Goal: Task Accomplishment & Management: Manage account settings

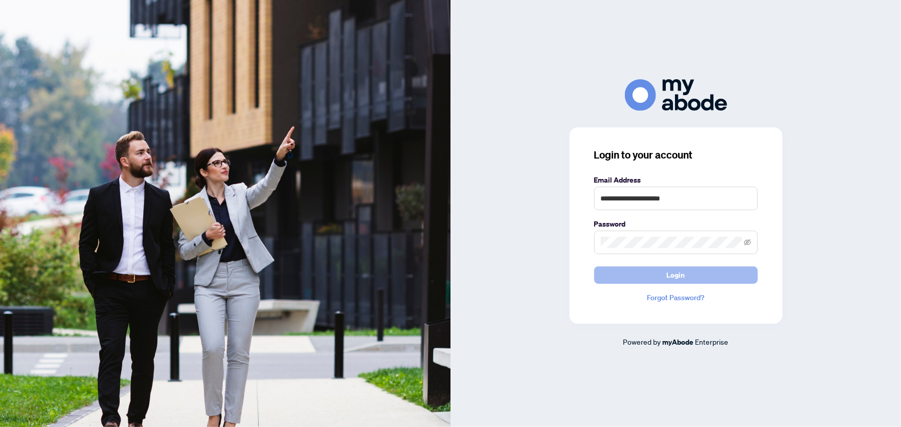
click at [683, 274] on span "Login" at bounding box center [676, 275] width 18 height 16
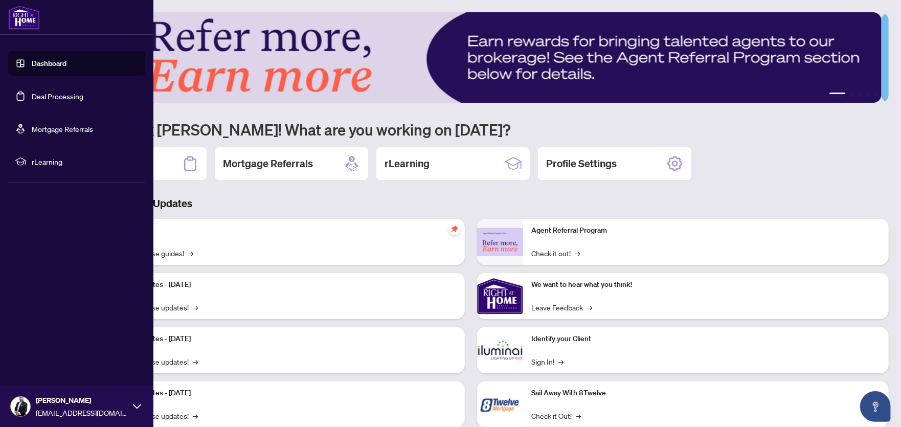
click at [51, 92] on link "Deal Processing" at bounding box center [58, 96] width 52 height 9
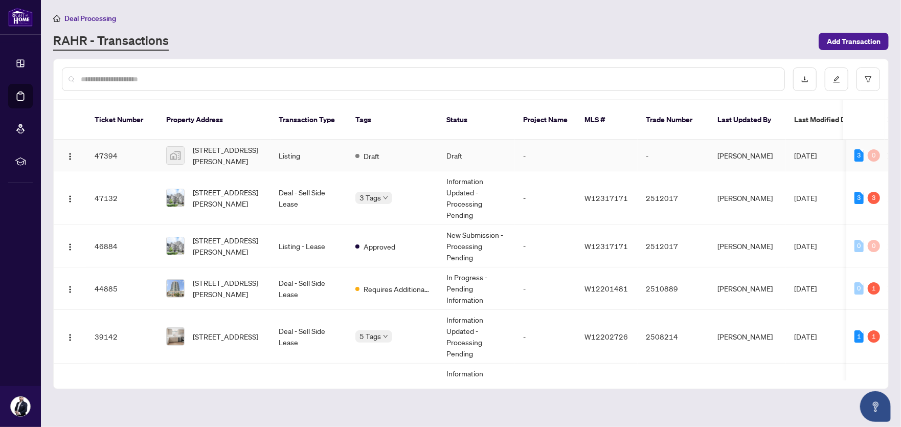
click at [269, 146] on td "883 Francis Road, Burlington, ON, Canada" at bounding box center [214, 155] width 112 height 31
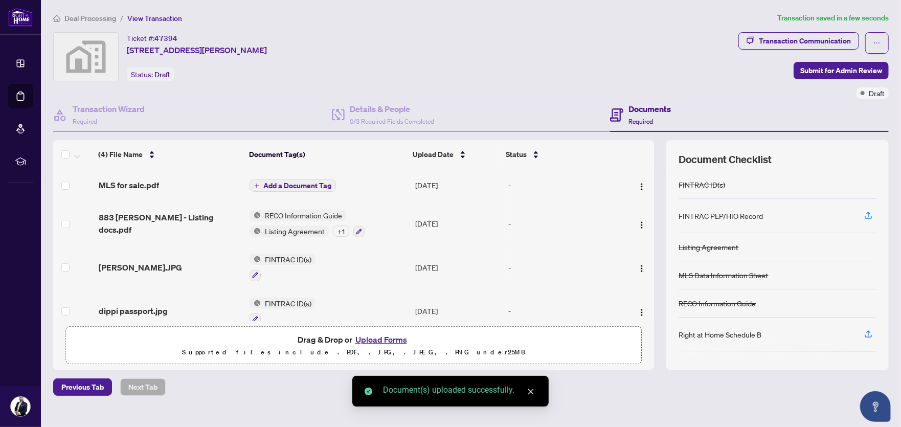
click at [290, 183] on span "Add a Document Tag" at bounding box center [297, 185] width 68 height 7
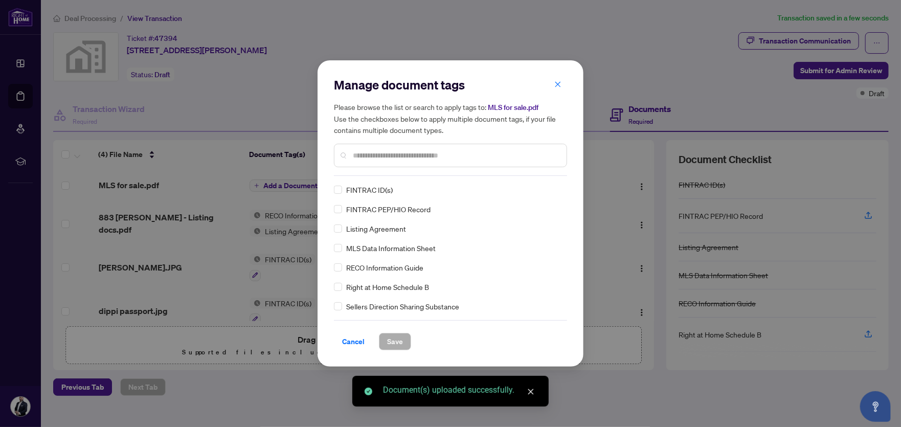
click at [388, 172] on div "Manage document tags Please browse the list or search to apply tags to: MLS for…" at bounding box center [450, 126] width 233 height 99
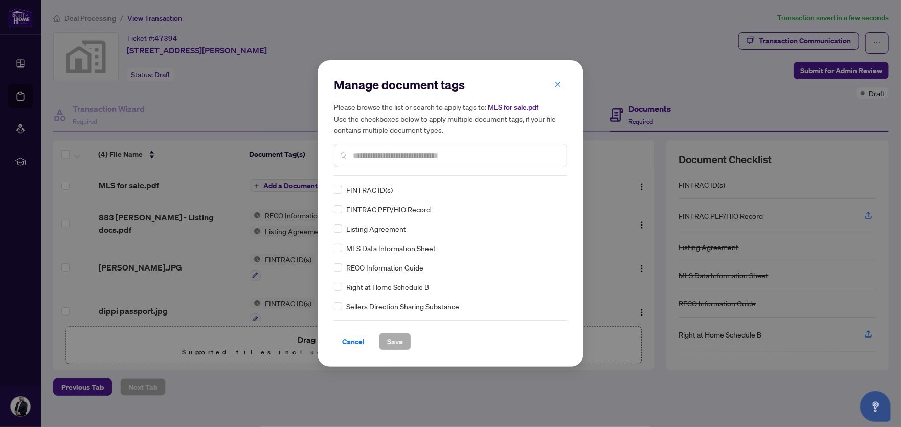
click at [385, 159] on input "text" at bounding box center [456, 155] width 206 height 11
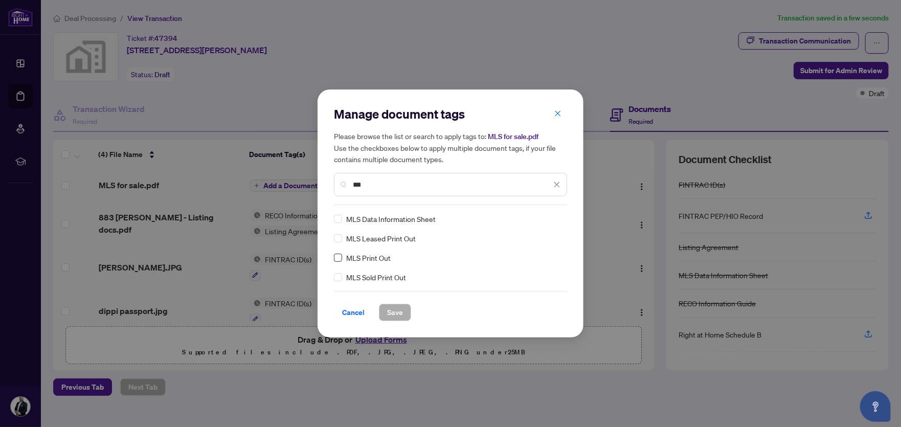
type input "***"
click at [391, 311] on span "Save" at bounding box center [395, 312] width 16 height 16
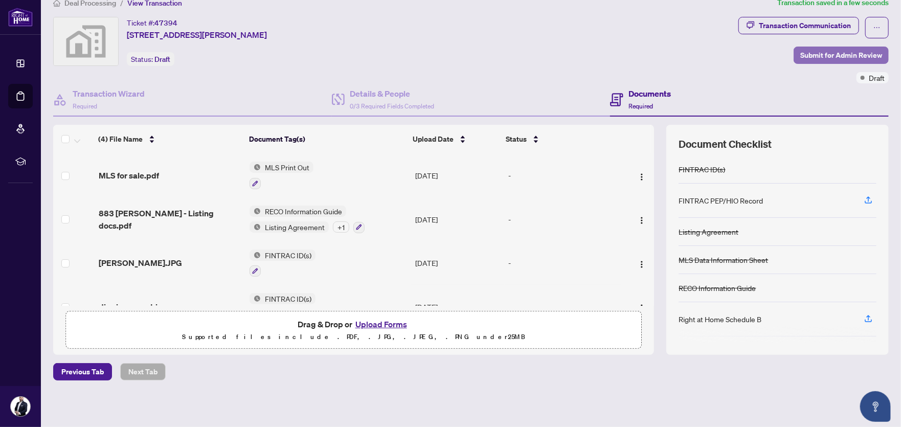
click at [855, 52] on span "Submit for Admin Review" at bounding box center [841, 55] width 82 height 16
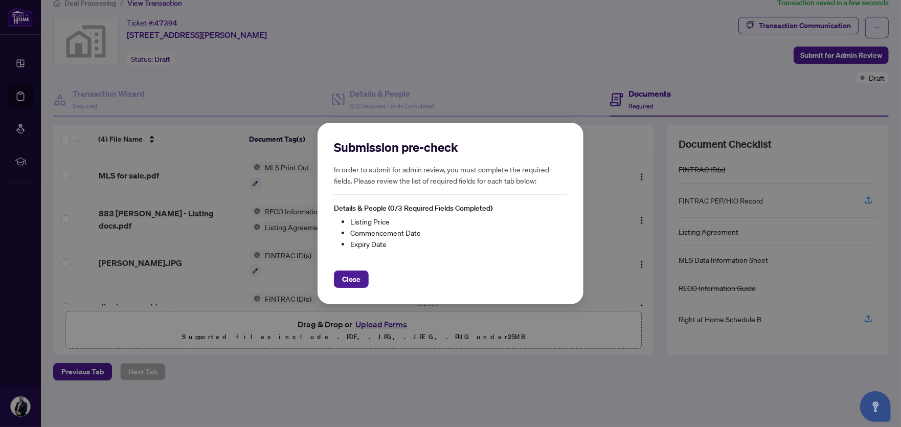
click at [439, 73] on div "Submission pre-check In order to submit for admin review, you must complete the…" at bounding box center [450, 213] width 901 height 427
click at [352, 278] on span "Close" at bounding box center [351, 279] width 18 height 16
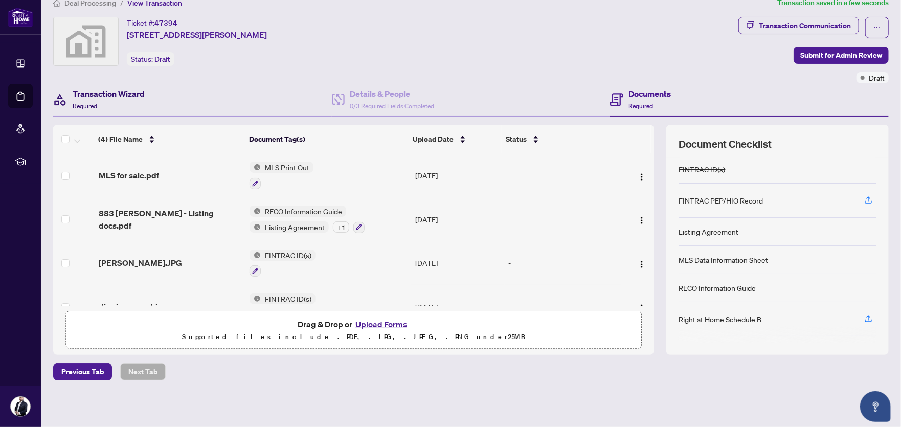
click at [117, 93] on h4 "Transaction Wizard" at bounding box center [109, 93] width 72 height 12
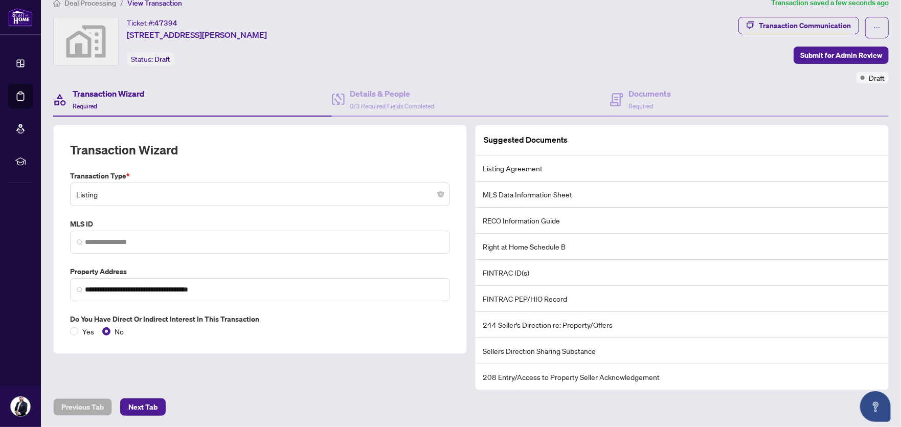
scroll to position [15, 0]
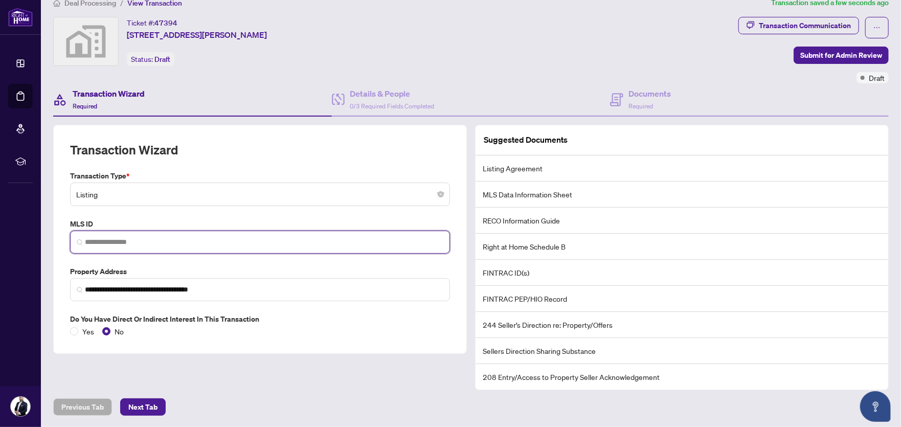
click at [102, 237] on input "search" at bounding box center [264, 242] width 358 height 11
paste input "*********"
type input "*********"
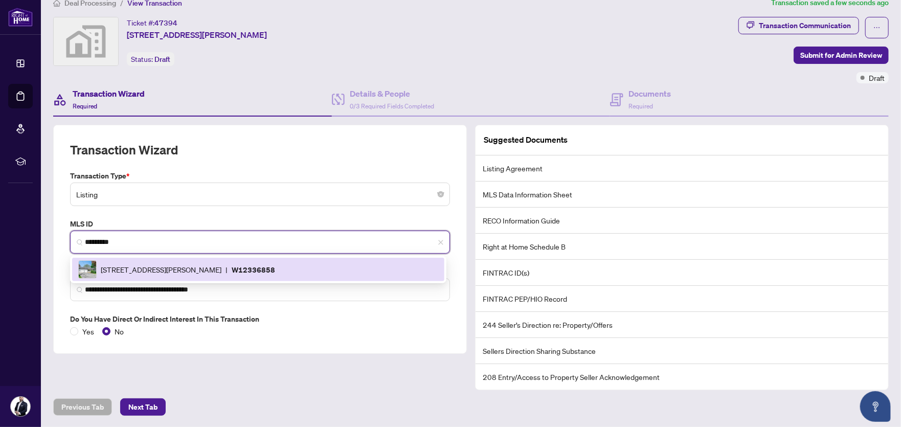
click at [162, 264] on span "883 FRANCIS Rd, Burlington, Ontario L7T 3Y3, Canada" at bounding box center [161, 269] width 121 height 11
type input "**********"
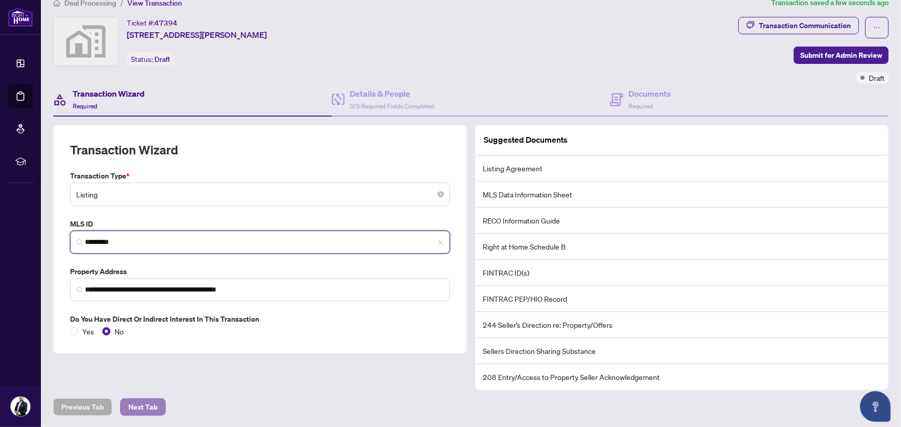
type input "*********"
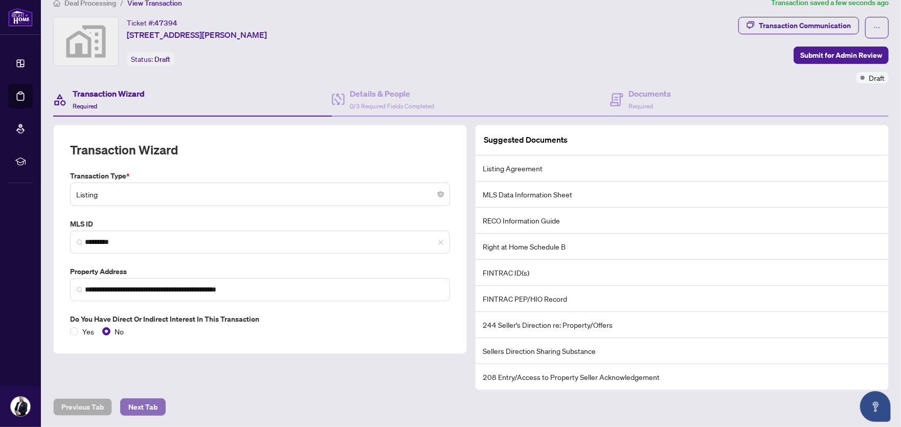
click at [147, 400] on span "Next Tab" at bounding box center [142, 407] width 29 height 16
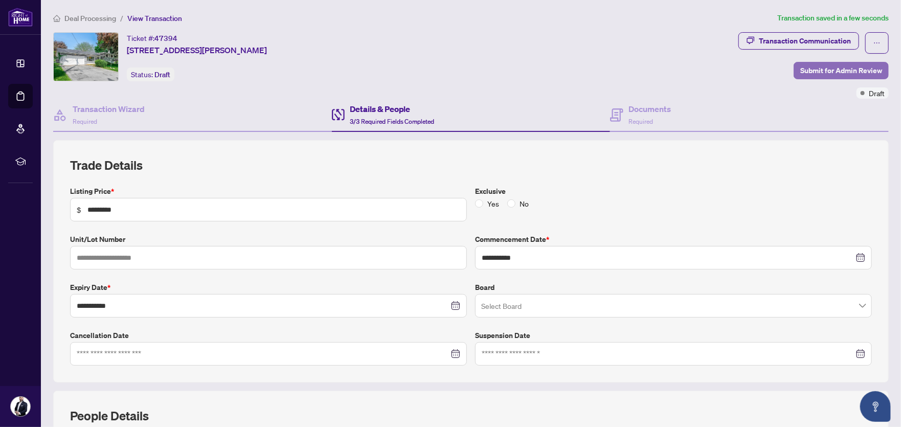
click at [831, 66] on span "Submit for Admin Review" at bounding box center [841, 70] width 82 height 16
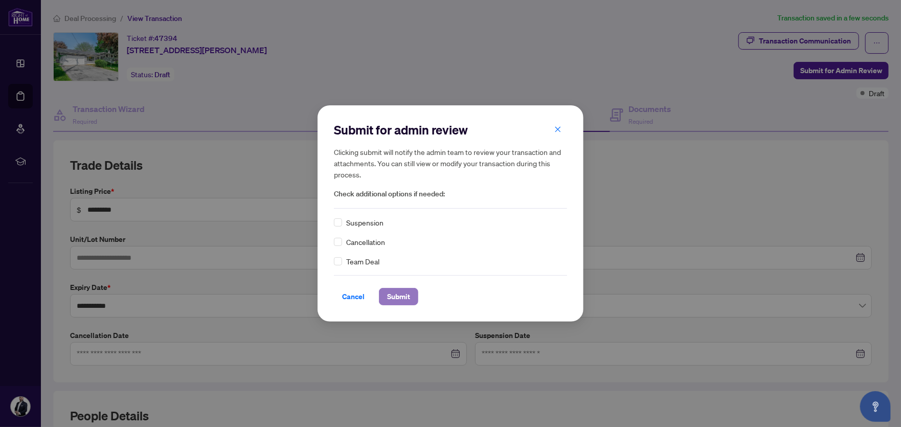
click at [393, 301] on span "Submit" at bounding box center [398, 296] width 23 height 16
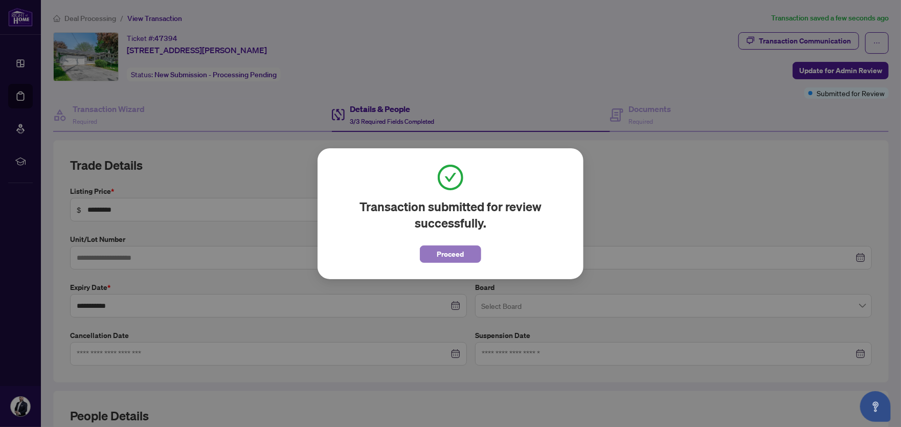
click at [449, 254] on span "Proceed" at bounding box center [450, 254] width 27 height 16
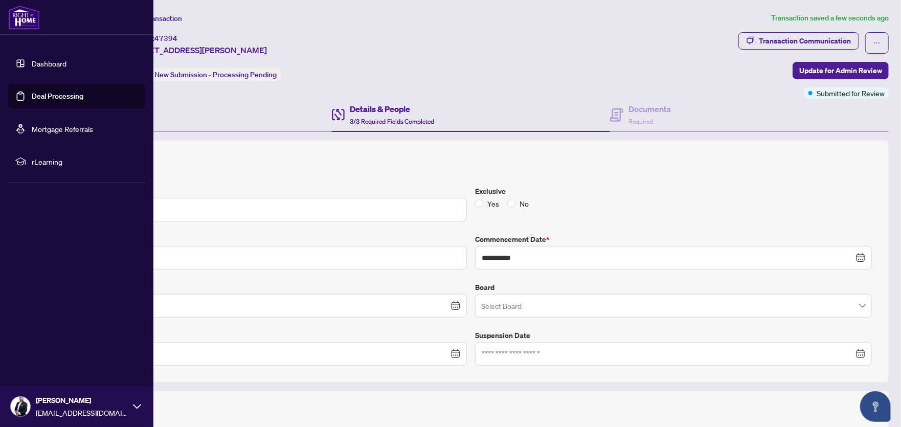
click at [105, 404] on span "Paolo Castellano" at bounding box center [82, 400] width 92 height 11
click at [53, 348] on button "Logout" at bounding box center [76, 345] width 137 height 17
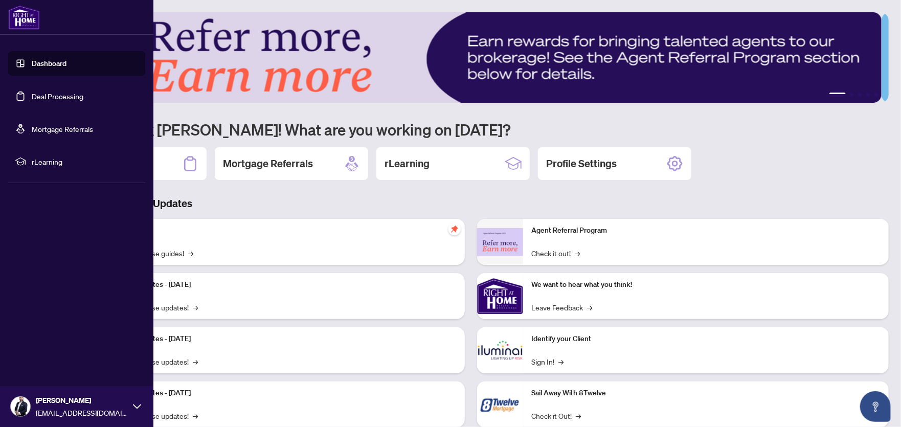
click at [34, 95] on link "Deal Processing" at bounding box center [58, 96] width 52 height 9
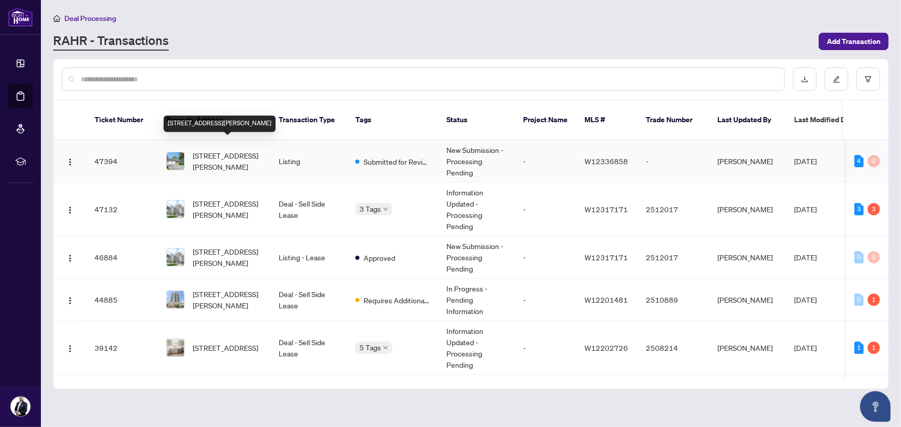
click at [231, 154] on span "883 FRANCIS Rd, Burlington, Ontario L7T 3Y3, Canada" at bounding box center [228, 161] width 70 height 22
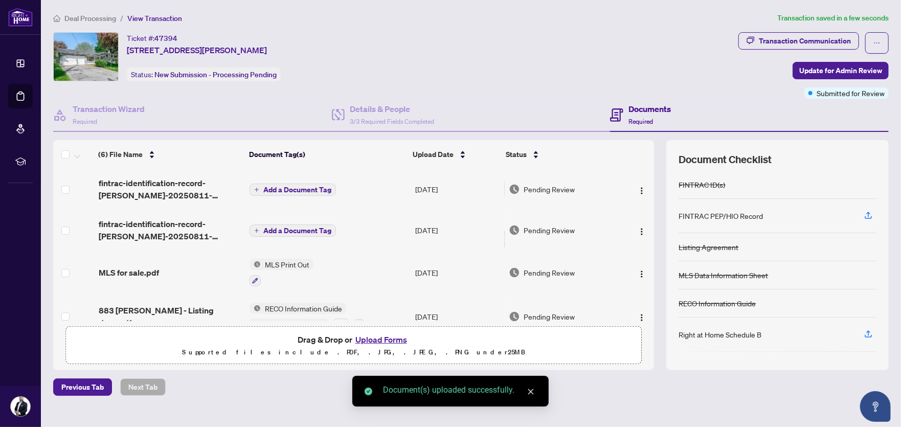
click at [285, 187] on span "Add a Document Tag" at bounding box center [297, 189] width 68 height 7
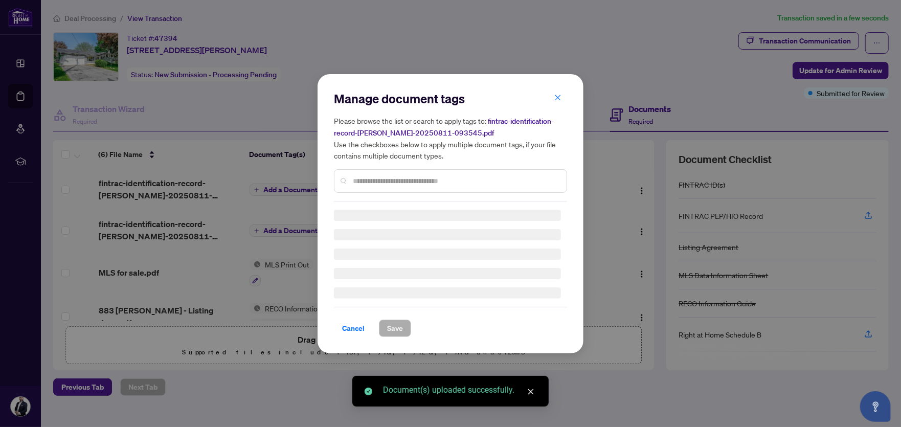
click at [376, 178] on div "Manage document tags Please browse the list or search to apply tags to: fintrac…" at bounding box center [450, 145] width 233 height 111
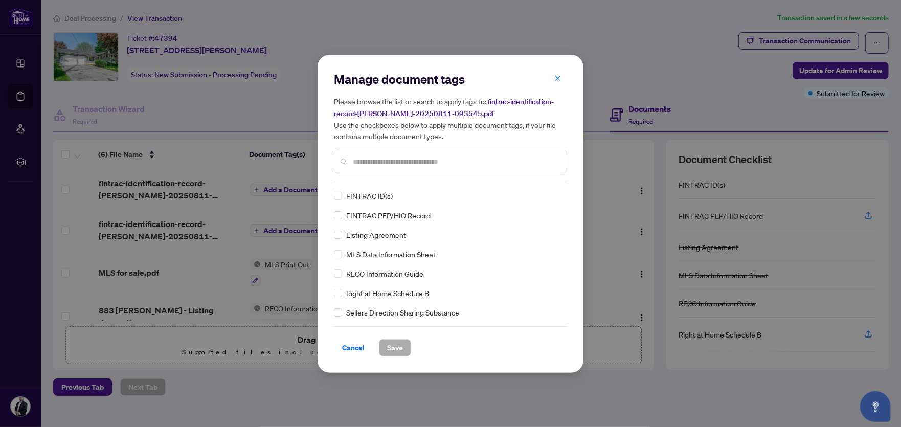
click at [369, 161] on input "text" at bounding box center [456, 161] width 206 height 11
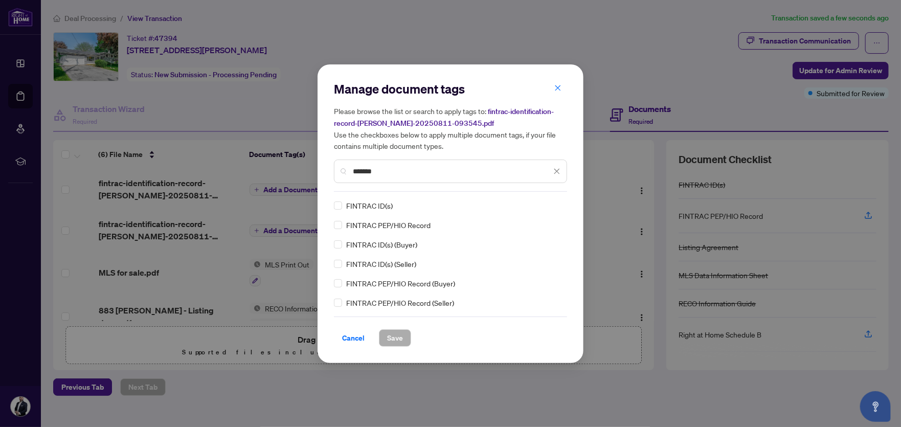
type input "*******"
drag, startPoint x: 404, startPoint y: 280, endPoint x: 346, endPoint y: 279, distance: 58.8
click at [346, 279] on div "FINTRAC PEP/HIO Record (Buyer)" at bounding box center [447, 283] width 227 height 11
click at [395, 338] on span "Save" at bounding box center [395, 338] width 16 height 16
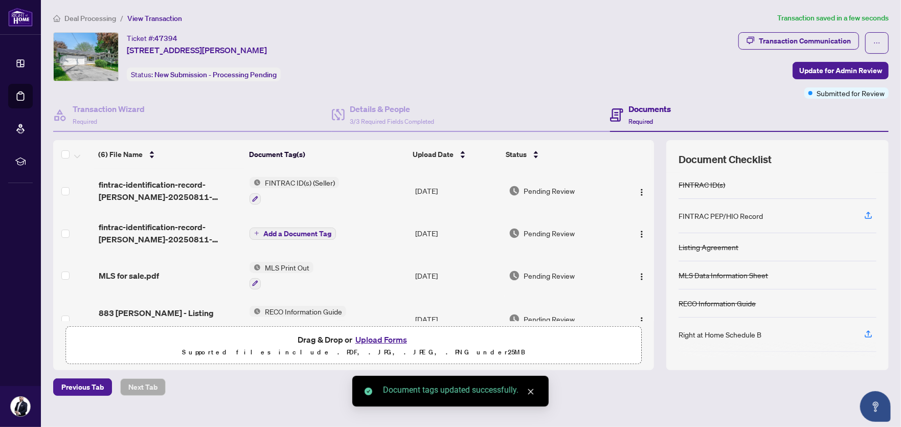
click at [270, 230] on span "Add a Document Tag" at bounding box center [297, 233] width 68 height 7
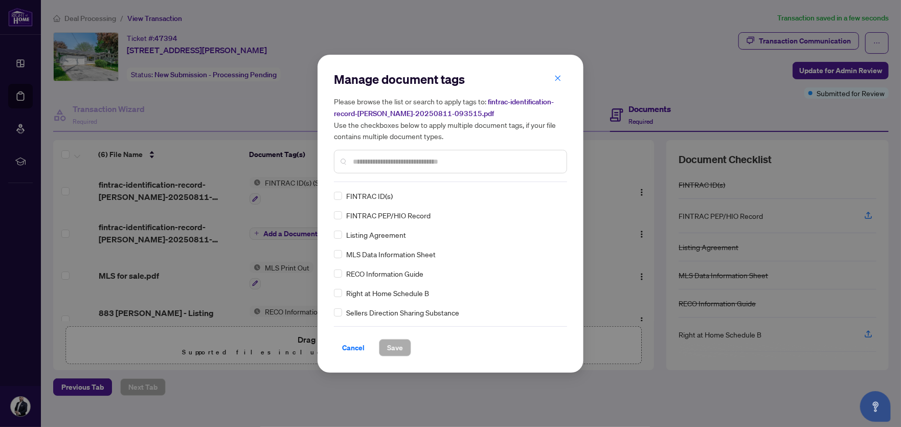
click at [379, 156] on input "text" at bounding box center [456, 161] width 206 height 11
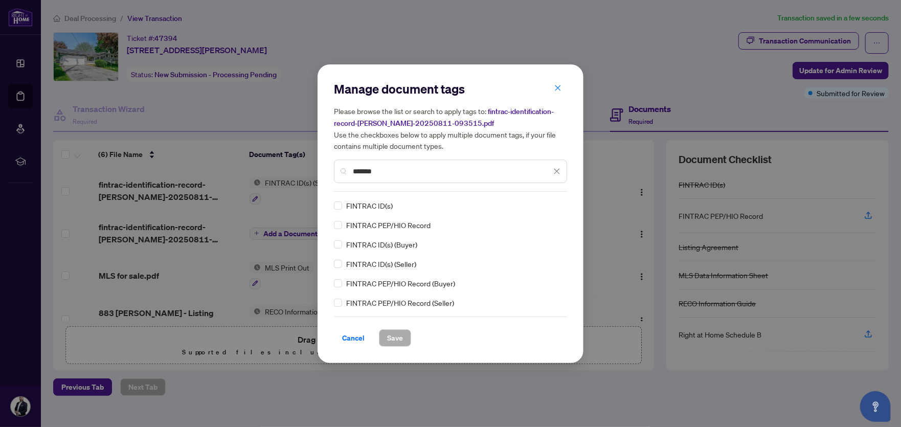
type input "*******"
click at [401, 338] on button "Save" at bounding box center [395, 337] width 32 height 17
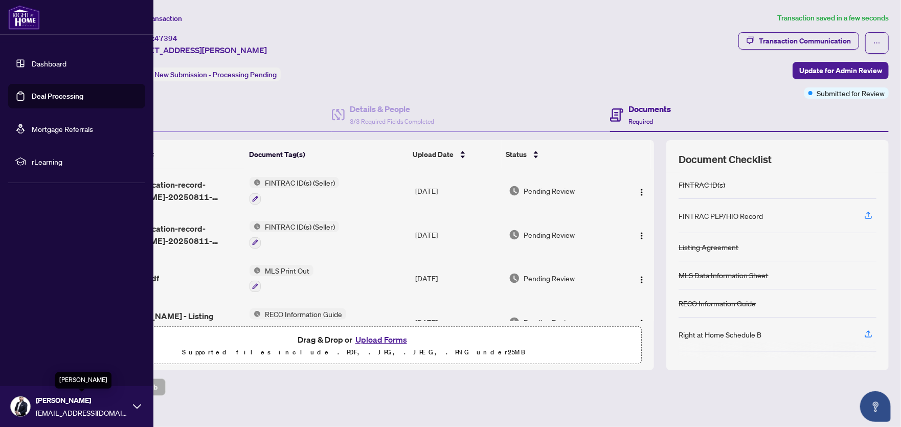
click at [130, 402] on div "Paolo Castellano gta@paolocastellano.com" at bounding box center [76, 406] width 153 height 41
click at [60, 347] on button "Logout" at bounding box center [76, 345] width 137 height 17
